Goal: Task Accomplishment & Management: Manage account settings

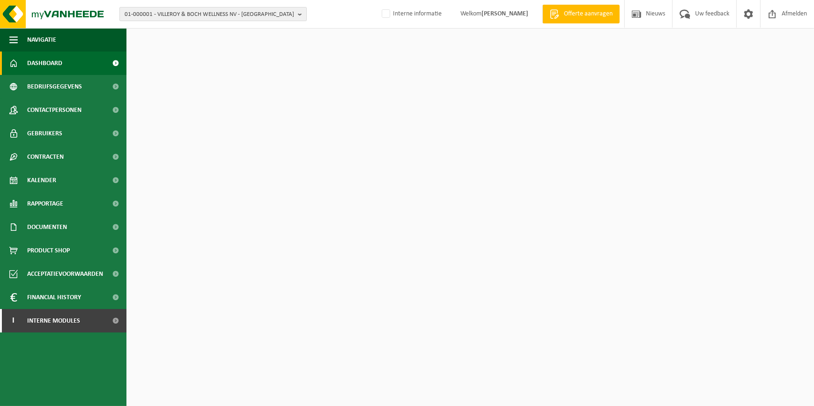
click at [165, 13] on span "01-000001 - VILLEROY & BOCH WELLNESS NV - ROESELARE" at bounding box center [209, 14] width 169 height 14
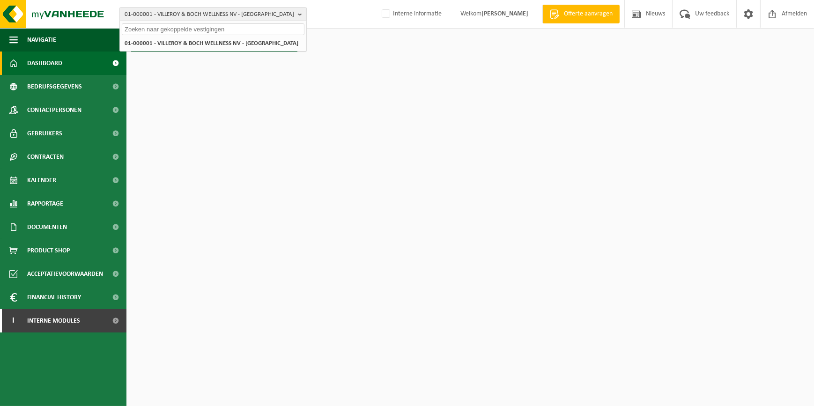
paste input "10-931733"
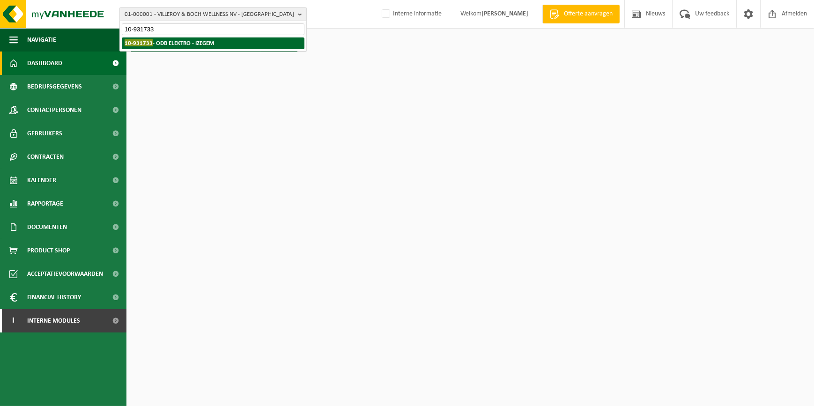
type input "10-931733"
click at [165, 41] on strong "10-931733 - ODB ELEKTRO - IZEGEM" at bounding box center [169, 42] width 89 height 7
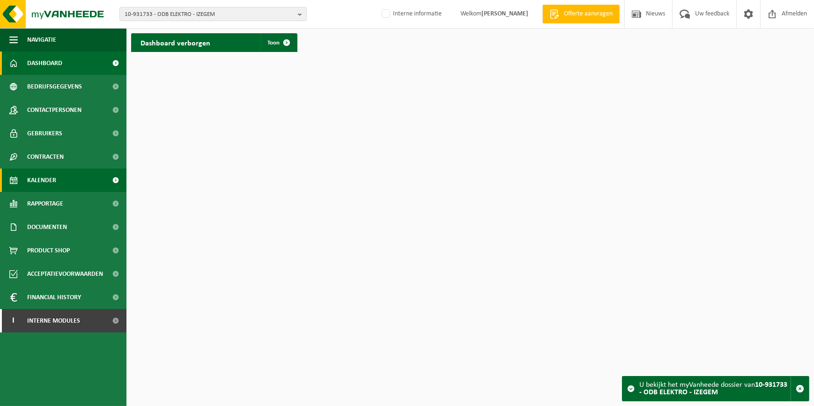
click at [54, 173] on span "Kalender" at bounding box center [41, 180] width 29 height 23
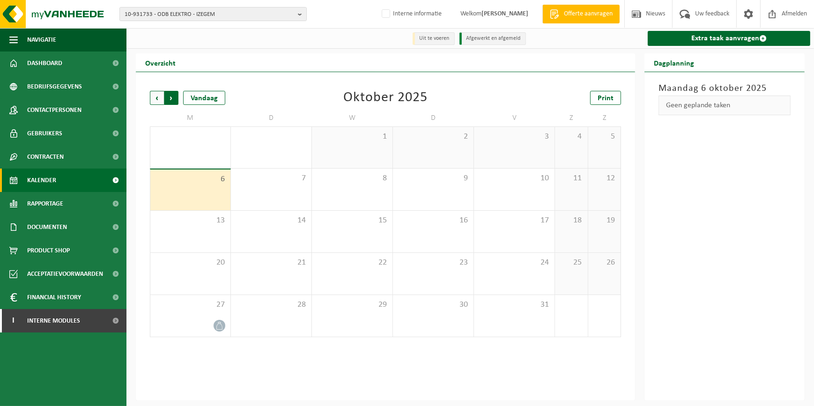
click at [156, 98] on span "Vorige" at bounding box center [157, 98] width 14 height 14
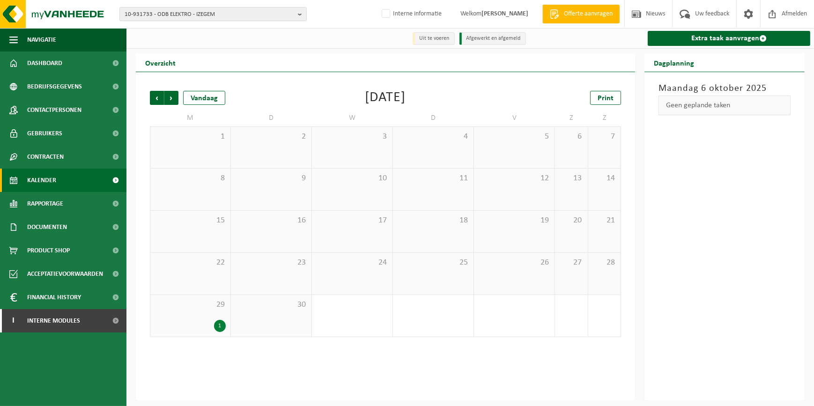
click at [223, 325] on div "1" at bounding box center [220, 326] width 12 height 12
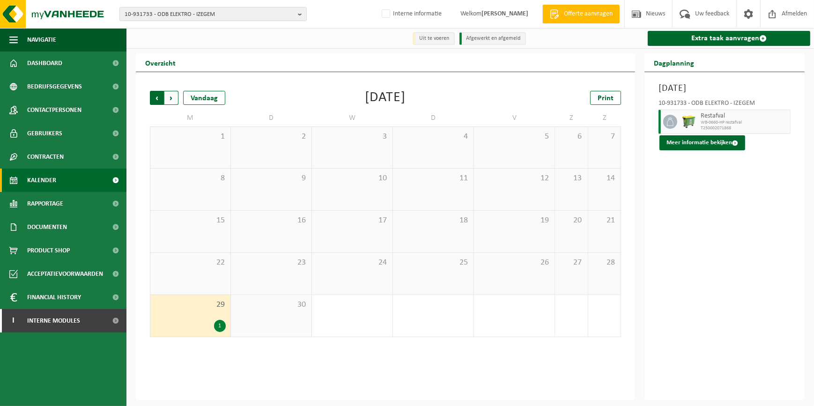
click at [164, 99] on span "Volgende" at bounding box center [171, 98] width 14 height 14
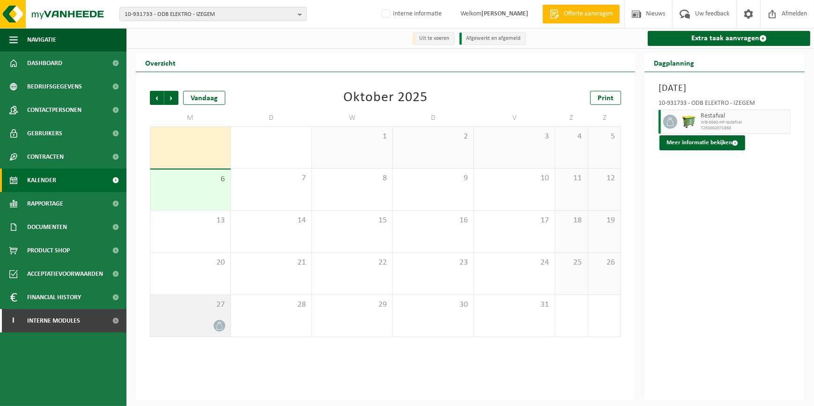
click at [215, 330] on span at bounding box center [219, 326] width 12 height 12
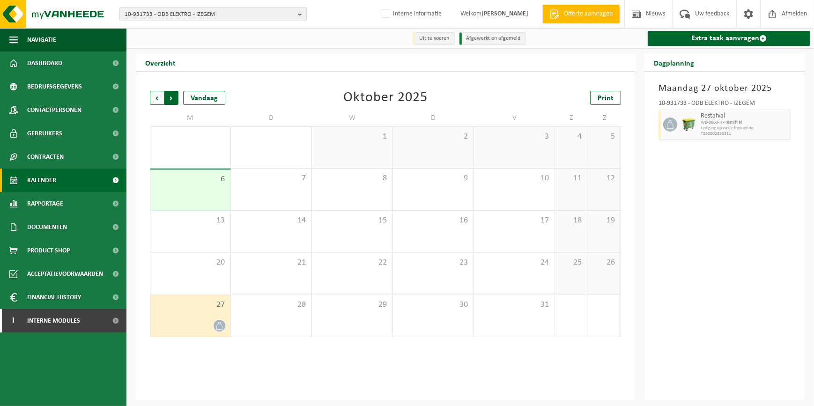
click at [152, 98] on span "Vorige" at bounding box center [157, 98] width 14 height 14
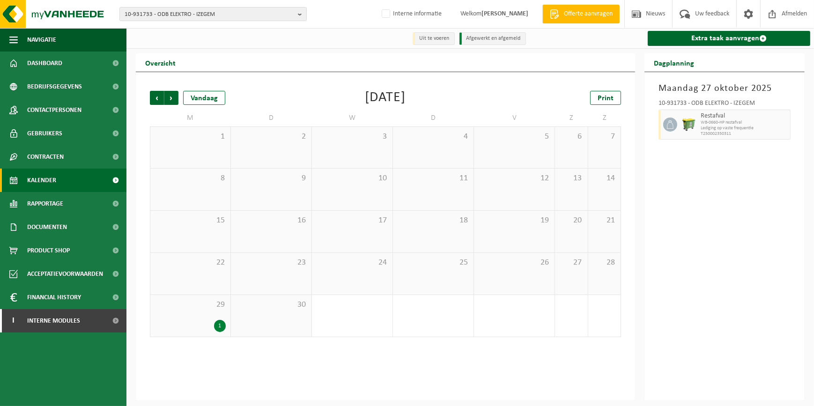
click at [152, 98] on span "Vorige" at bounding box center [157, 98] width 14 height 14
click at [215, 195] on div "1" at bounding box center [190, 199] width 71 height 12
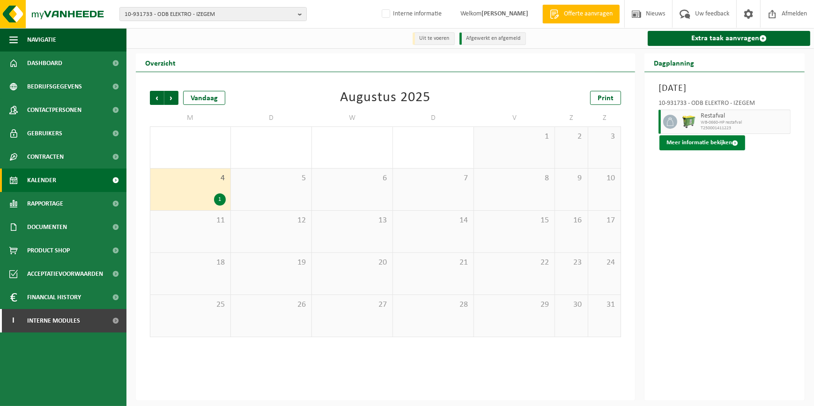
click at [716, 147] on button "Meer informatie bekijken" at bounding box center [702, 142] width 86 height 15
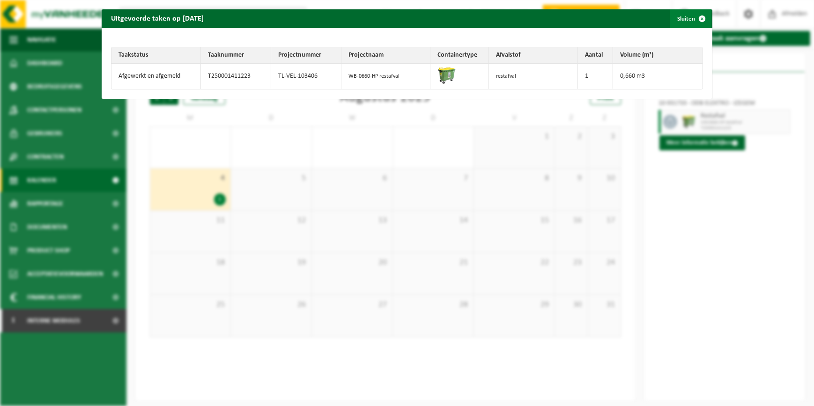
click at [692, 22] on span "button" at bounding box center [701, 18] width 19 height 19
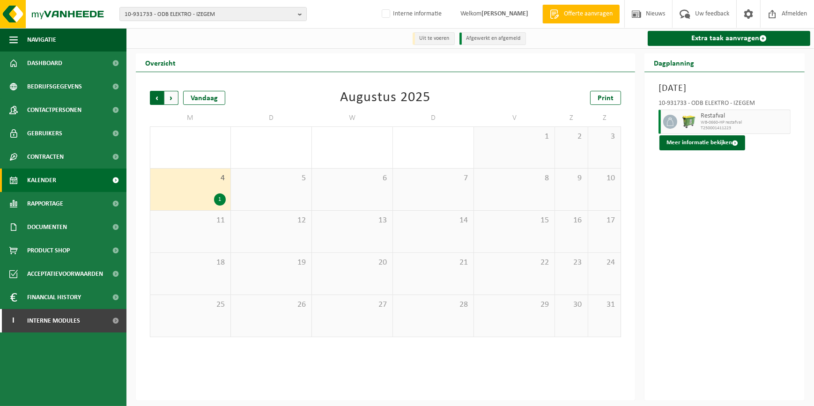
click at [173, 93] on span "Volgende" at bounding box center [171, 98] width 14 height 14
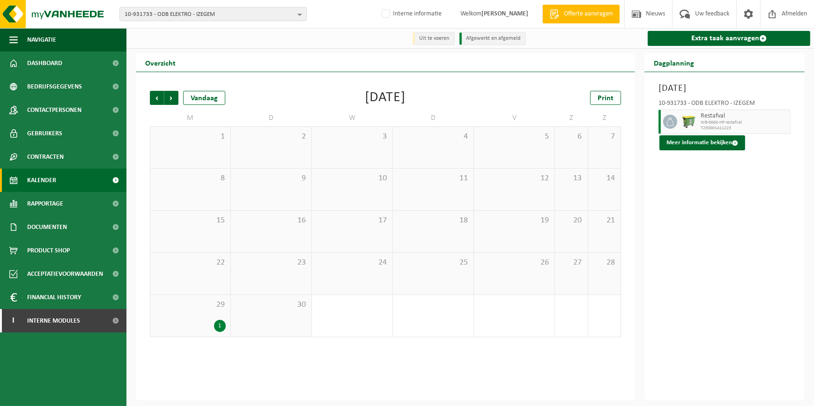
click at [215, 310] on div "29 1" at bounding box center [190, 316] width 80 height 42
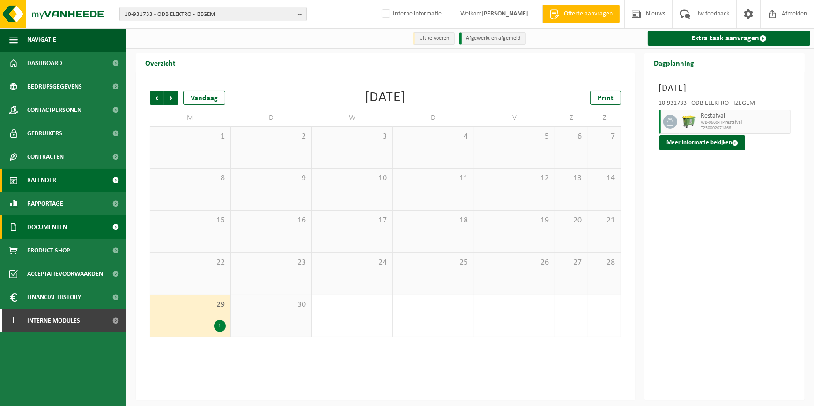
click at [45, 226] on span "Documenten" at bounding box center [47, 226] width 40 height 23
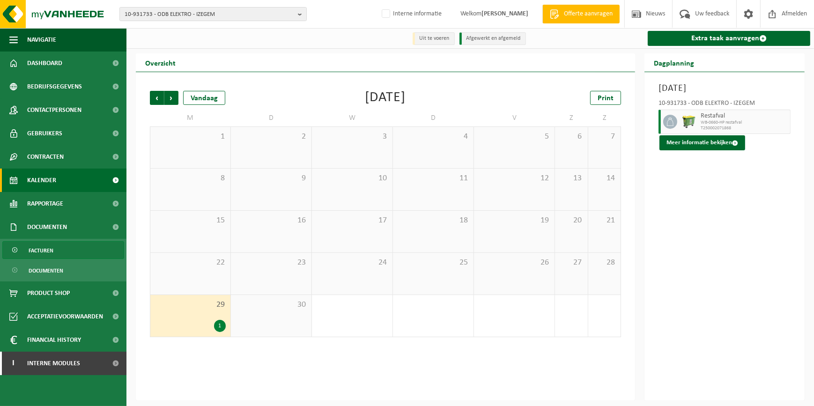
click at [42, 257] on span "Facturen" at bounding box center [41, 251] width 25 height 18
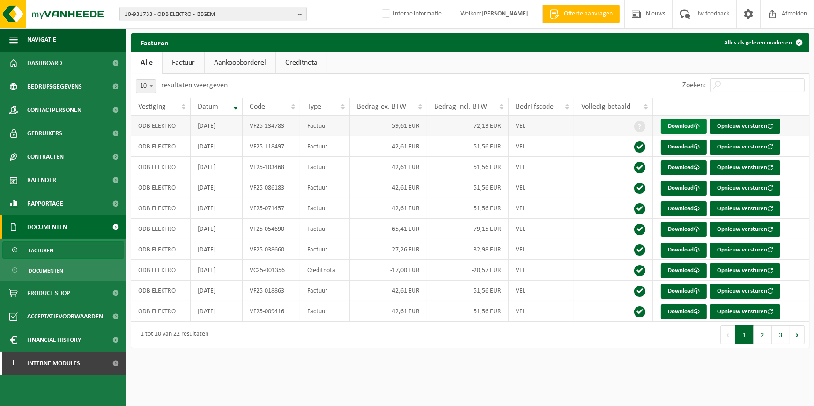
click at [689, 125] on link "Download" at bounding box center [683, 126] width 46 height 15
click at [58, 181] on link "Kalender" at bounding box center [63, 180] width 126 height 23
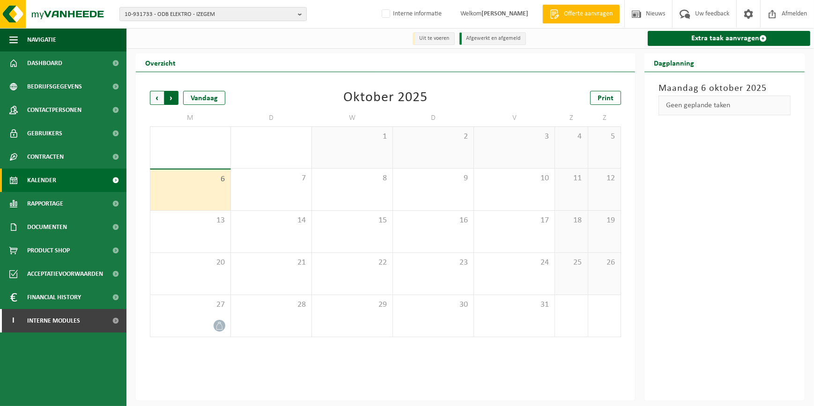
click at [158, 98] on span "Vorige" at bounding box center [157, 98] width 14 height 14
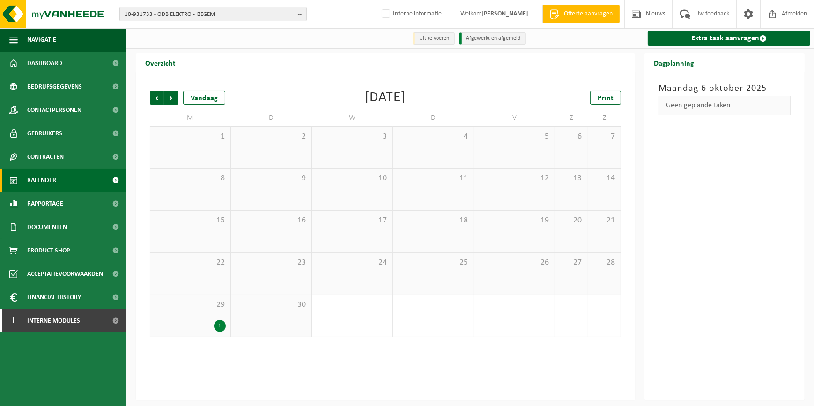
click at [179, 145] on div "1" at bounding box center [190, 147] width 80 height 41
click at [207, 308] on span "29" at bounding box center [190, 305] width 71 height 10
